Goal: Transaction & Acquisition: Purchase product/service

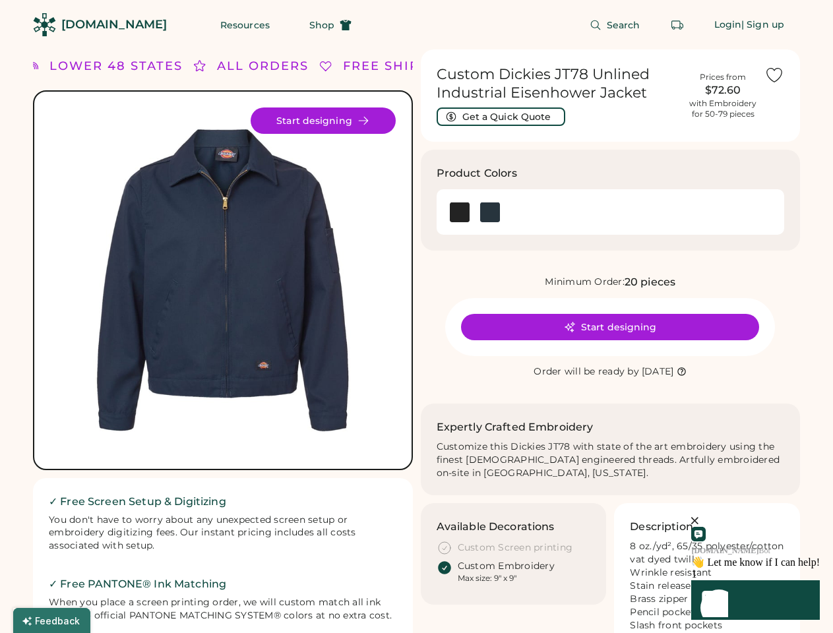
click at [416, 317] on div "FREE SHIPPING LOWER 48 STATES ALL ORDERS FREE SHIPPING LOWER 48 STATES ALL ORDE…" at bounding box center [416, 419] width 767 height 741
click at [416, 341] on div "FREE SHIPPING LOWER 48 STATES ALL ORDERS FREE SHIPPING LOWER 48 STATES ALL ORDE…" at bounding box center [416, 419] width 767 height 741
click at [223, 341] on img at bounding box center [223, 280] width 346 height 346
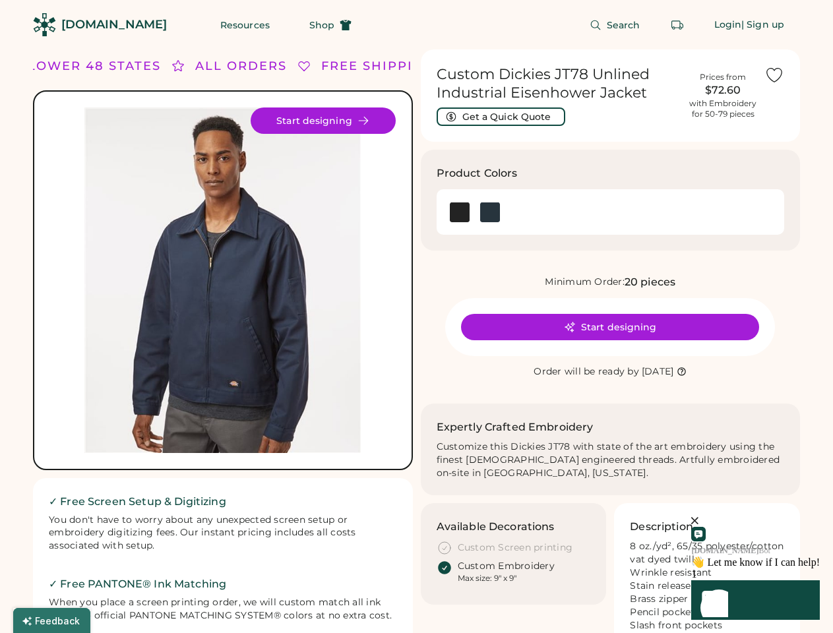
click at [223, 66] on div "ALL ORDERS" at bounding box center [241, 66] width 92 height 18
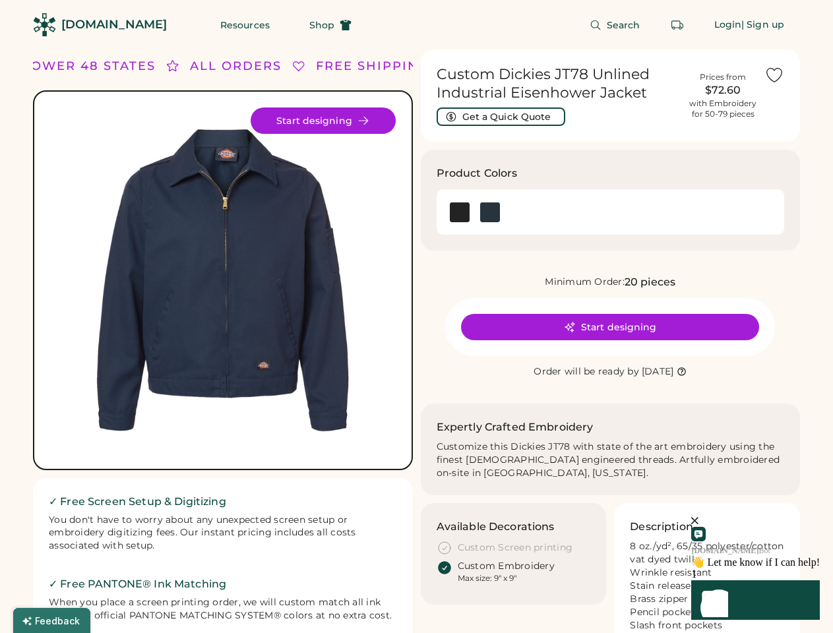
click at [416, 66] on div "FREE SHIPPING LOWER 48 STATES ALL ORDERS FREE SHIPPING LOWER 48 STATES ALL ORDE…" at bounding box center [416, 419] width 767 height 741
click at [116, 66] on div "LOWER 48 STATES" at bounding box center [73, 66] width 133 height 18
click at [200, 66] on div "ALL ORDERS" at bounding box center [214, 66] width 92 height 18
